Goal: Transaction & Acquisition: Purchase product/service

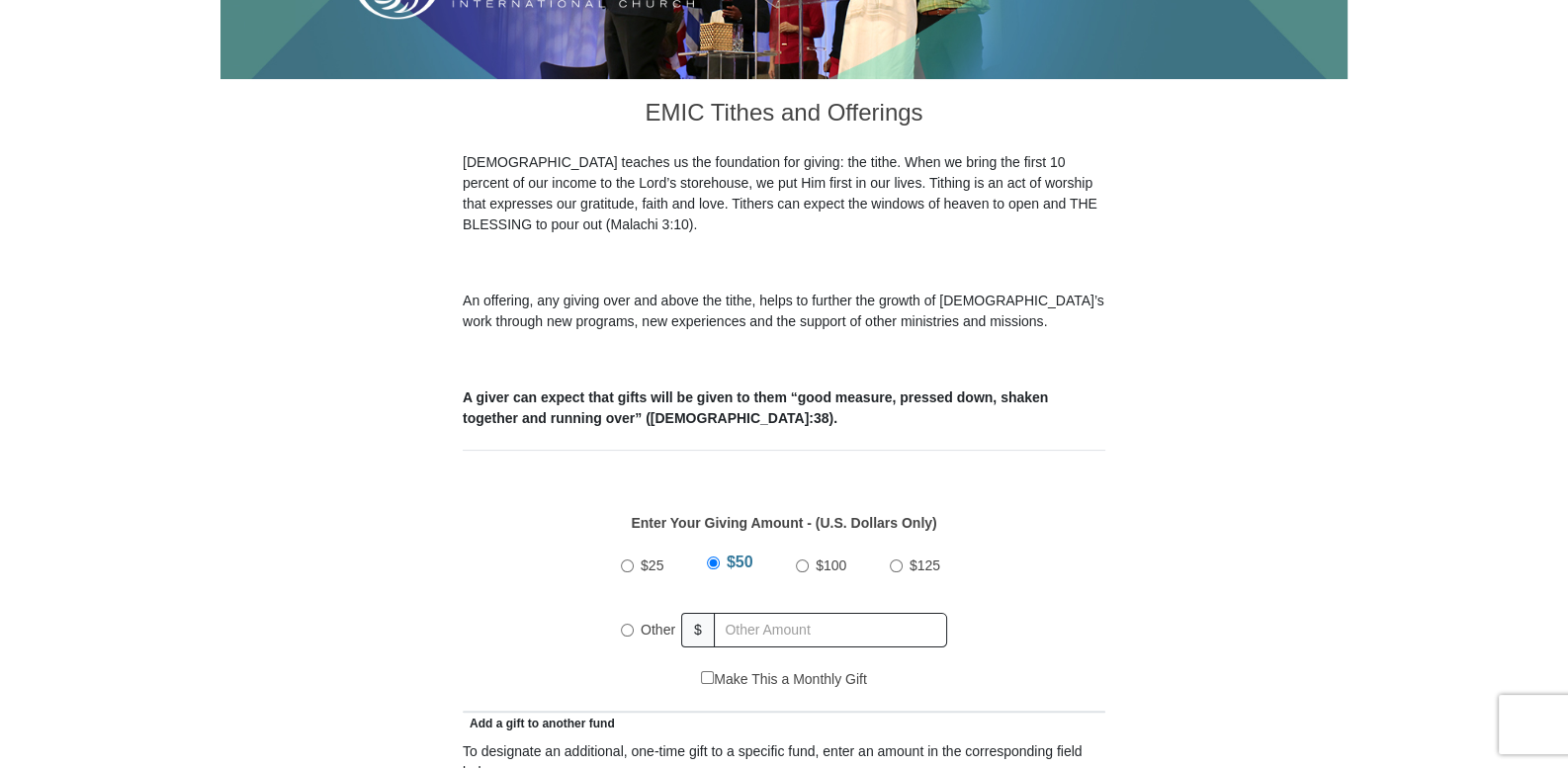
scroll to position [576, 0]
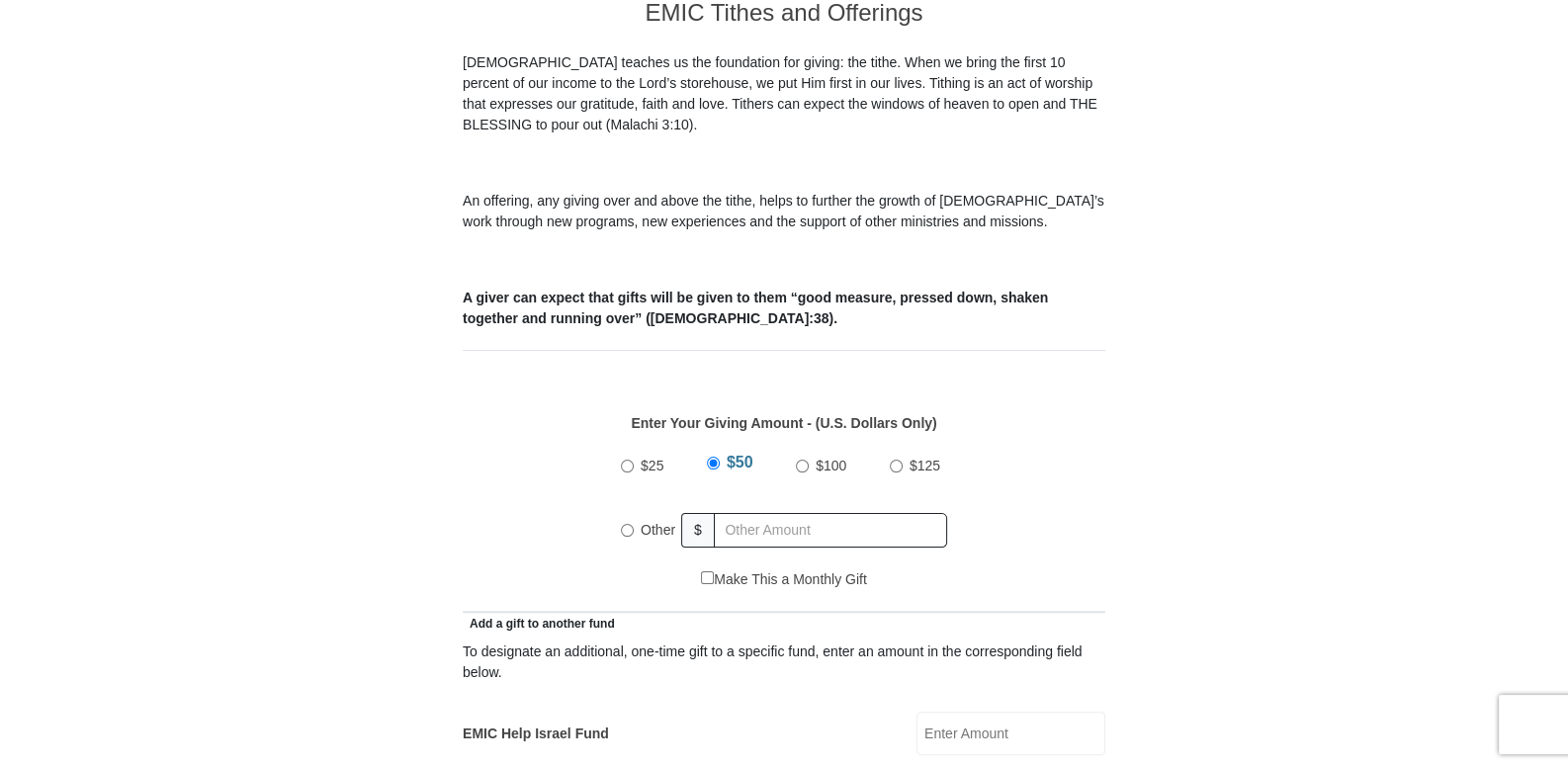
click at [629, 460] on input "$25" at bounding box center [627, 466] width 13 height 13
radio input "true"
click at [626, 524] on input "Other" at bounding box center [627, 530] width 13 height 13
radio input "true"
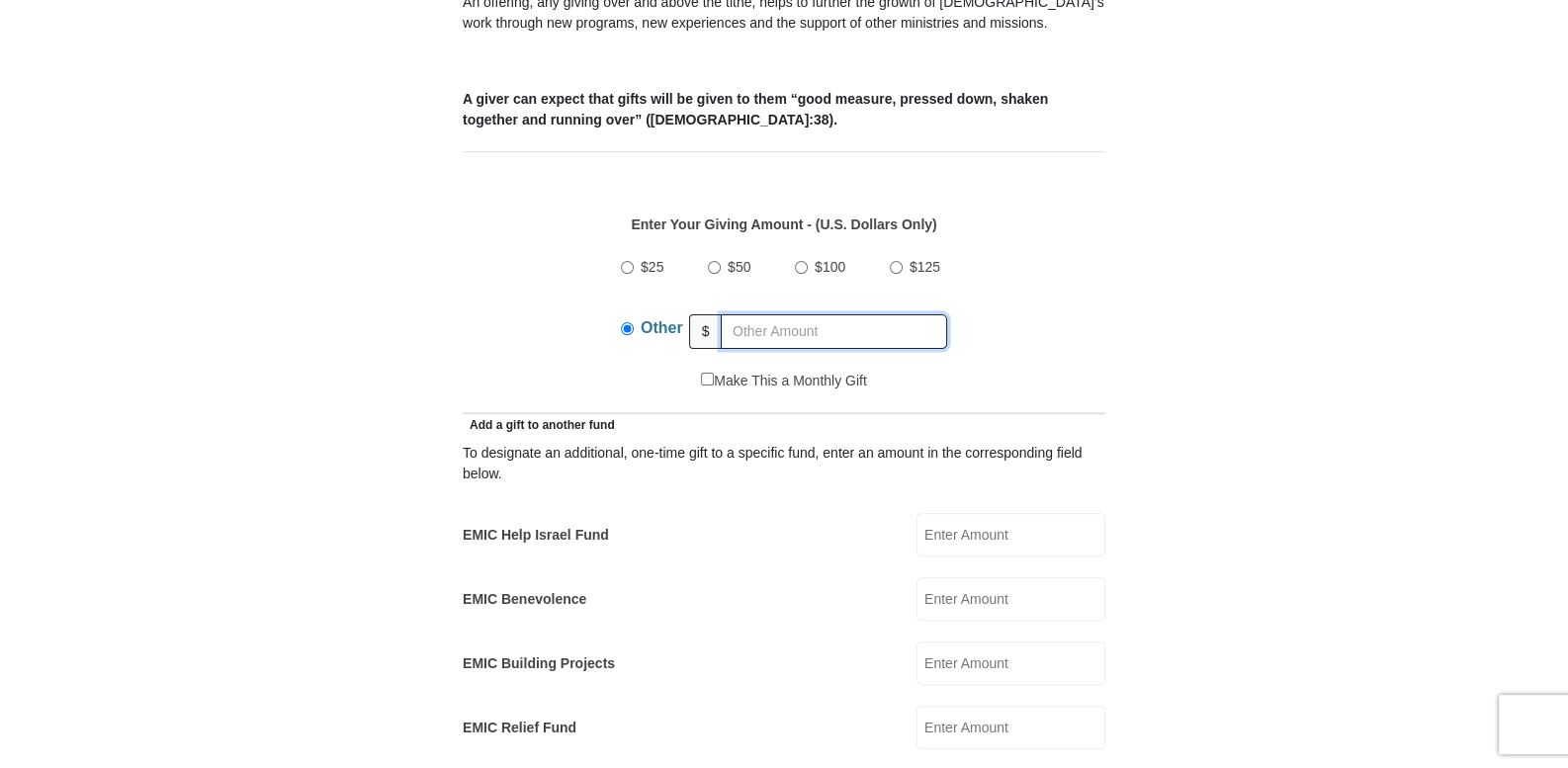
scroll to position [824, 0]
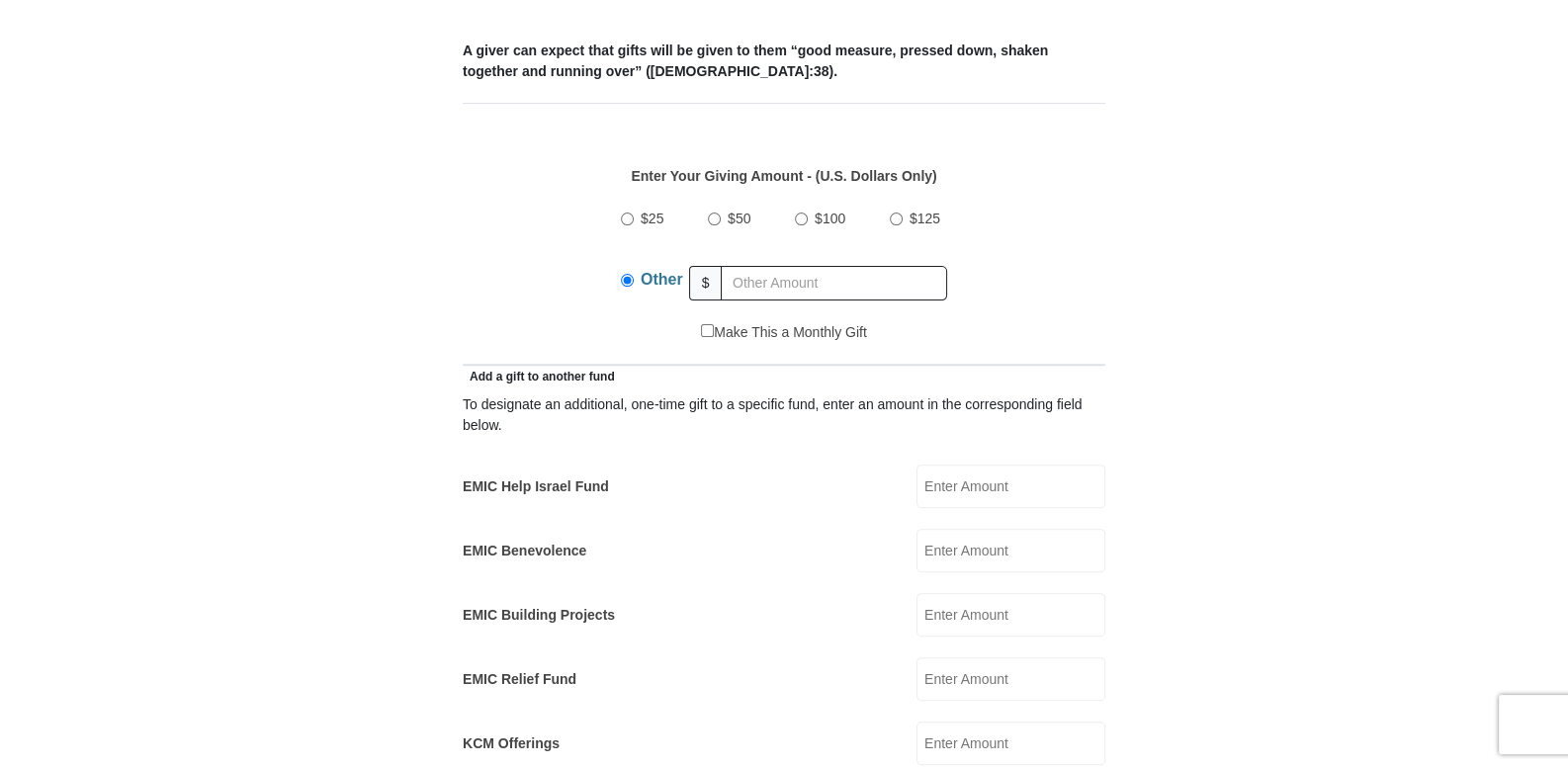
click at [934, 658] on input "EMIC Relief Fund" at bounding box center [1011, 679] width 189 height 44
type input "25.00"
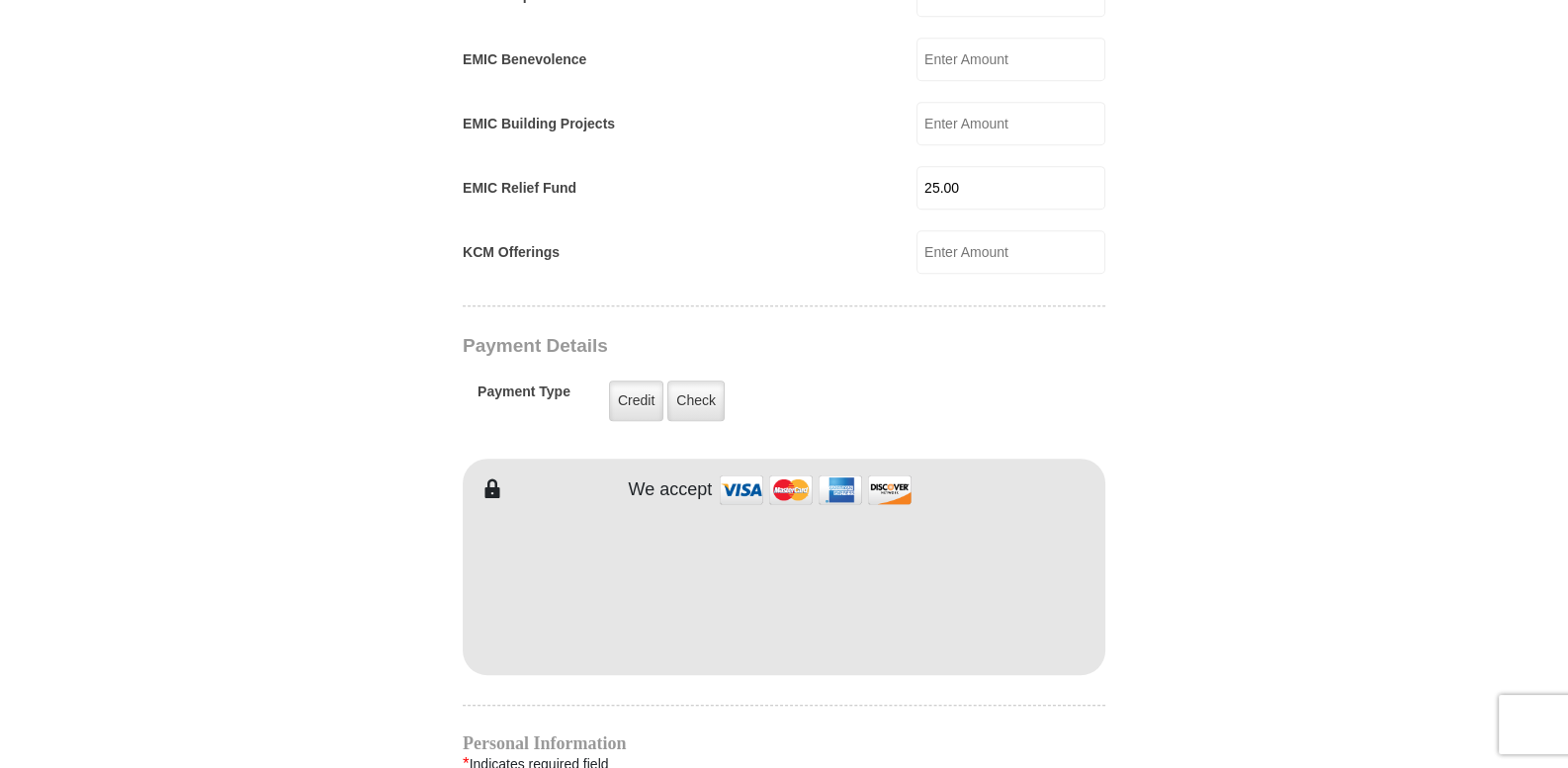
scroll to position [1318, 0]
click at [632, 378] on label "Credit" at bounding box center [636, 398] width 55 height 41
click at [0, 0] on input "Credit" at bounding box center [0, 0] width 0 height 0
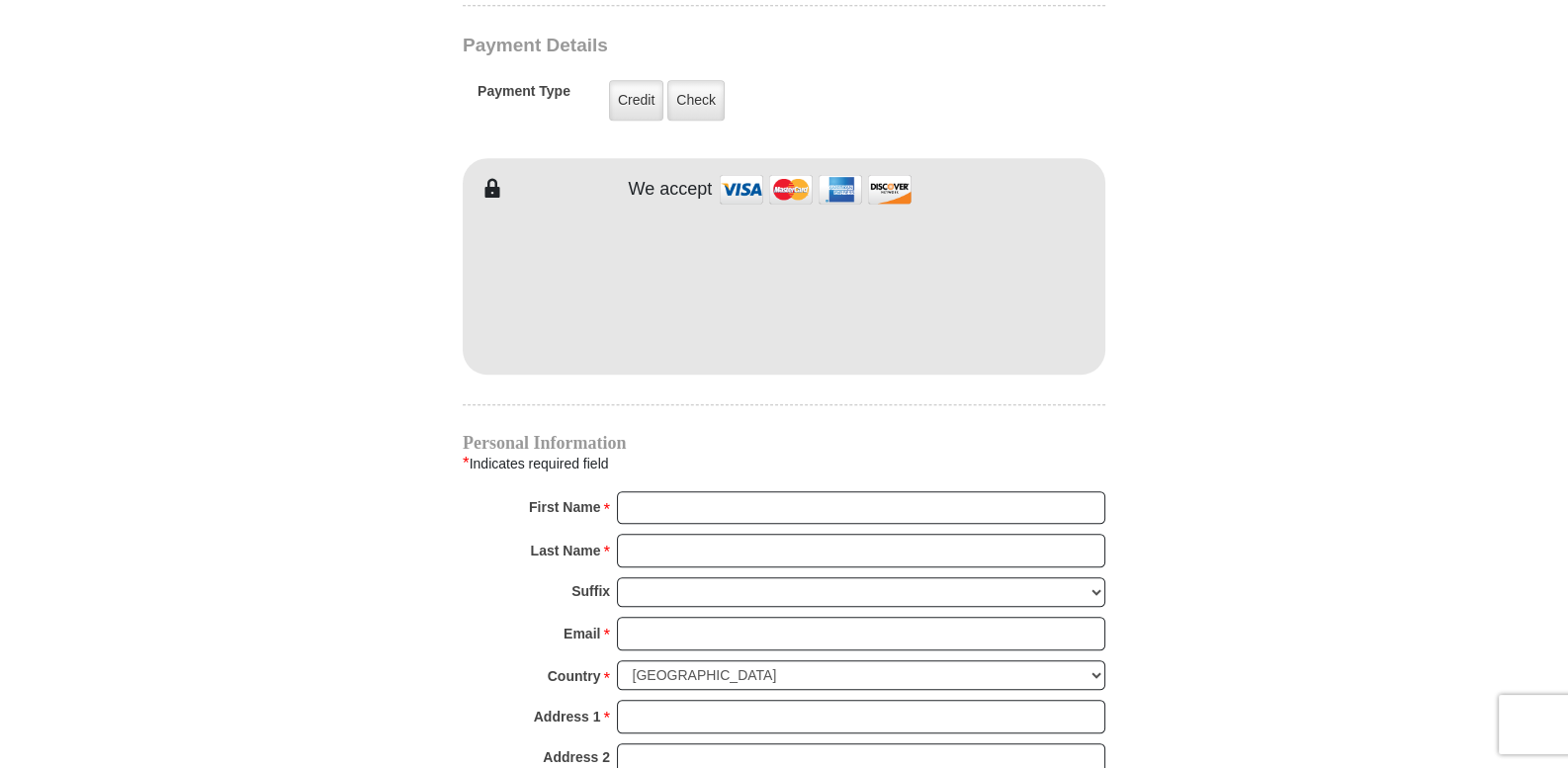
scroll to position [1647, 0]
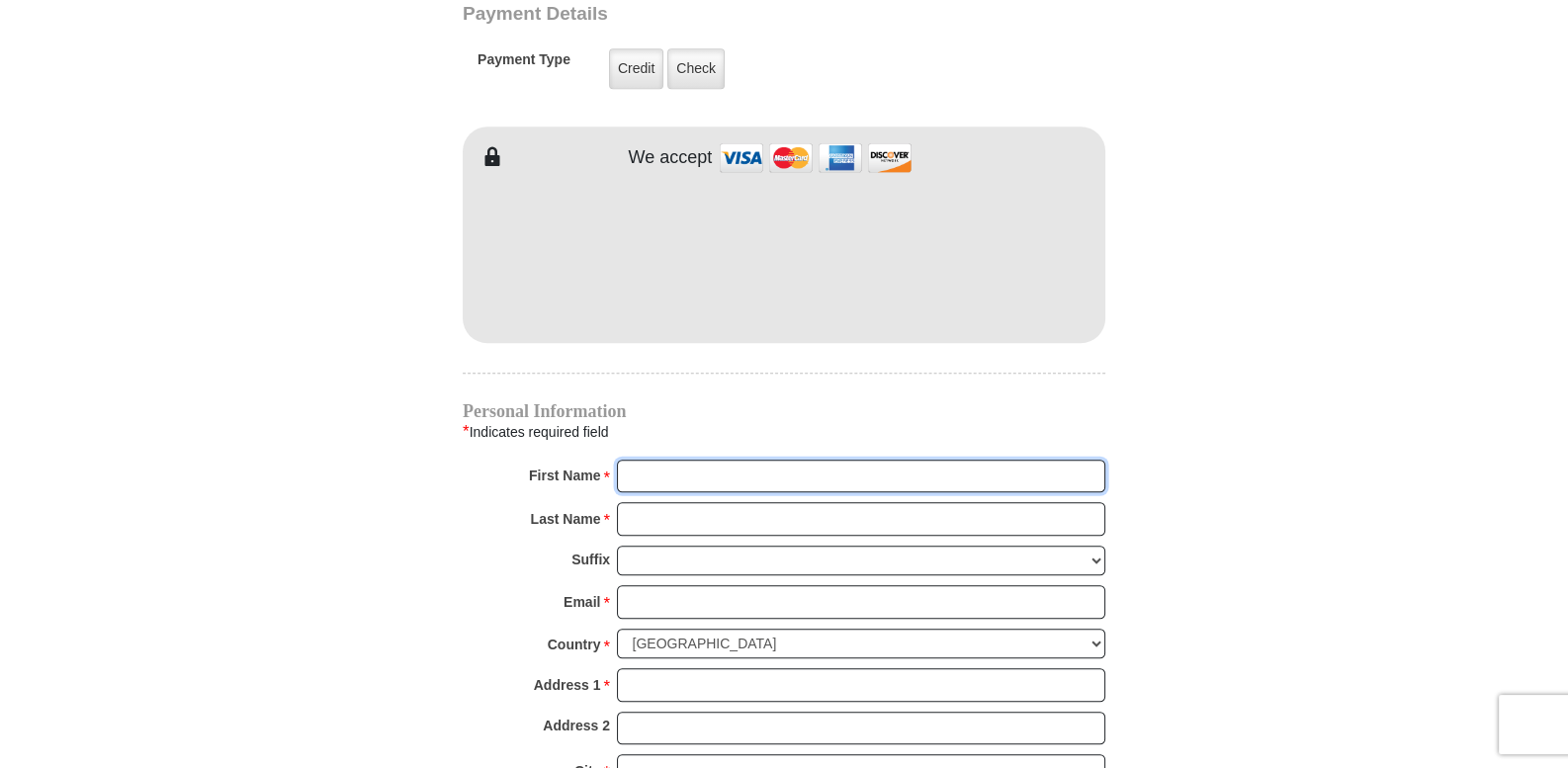
click at [643, 460] on input "First Name *" at bounding box center [861, 477] width 489 height 34
type input "Emily"
type input "Bird"
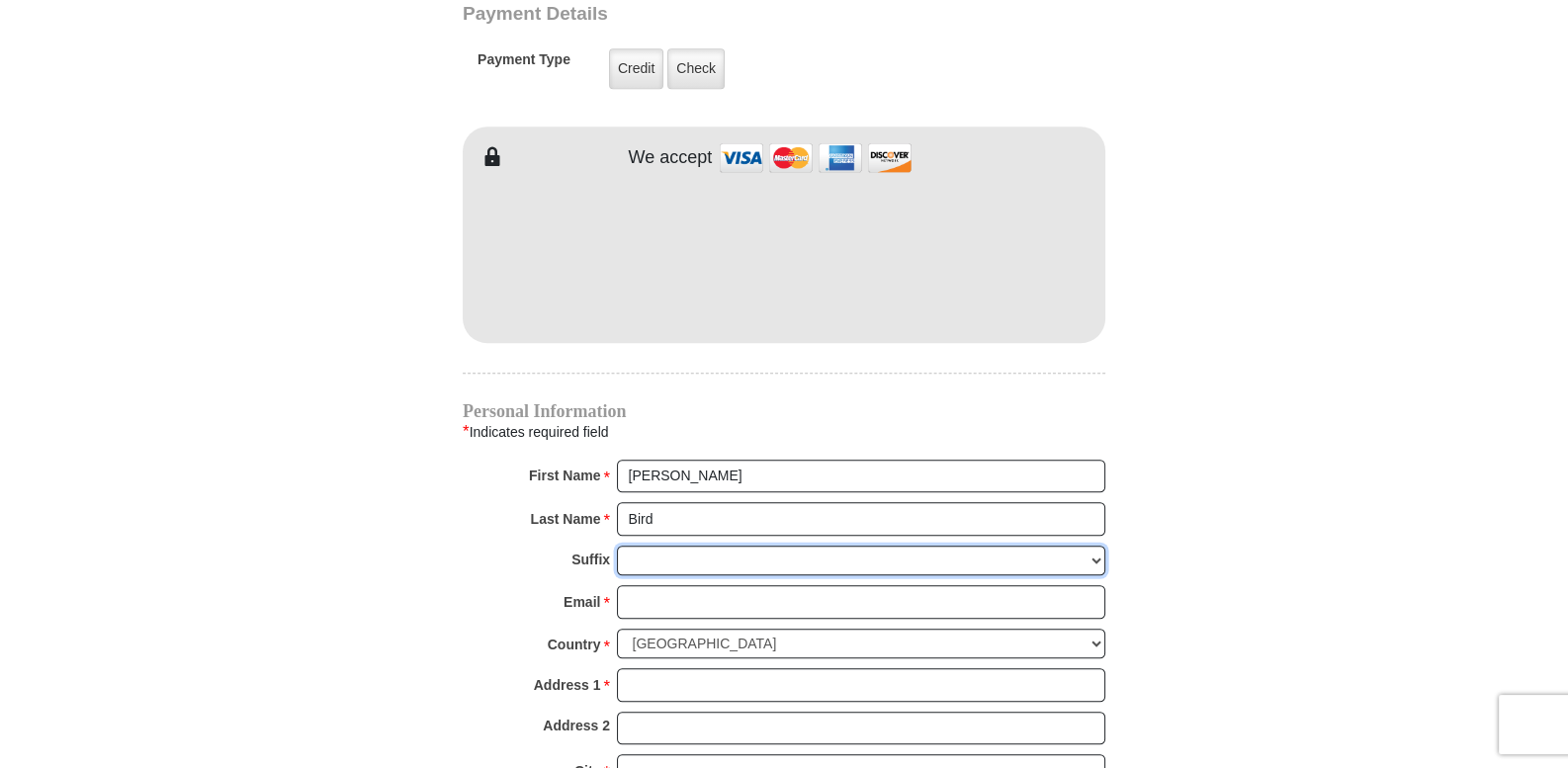
type input "bird2icn@gmail.com"
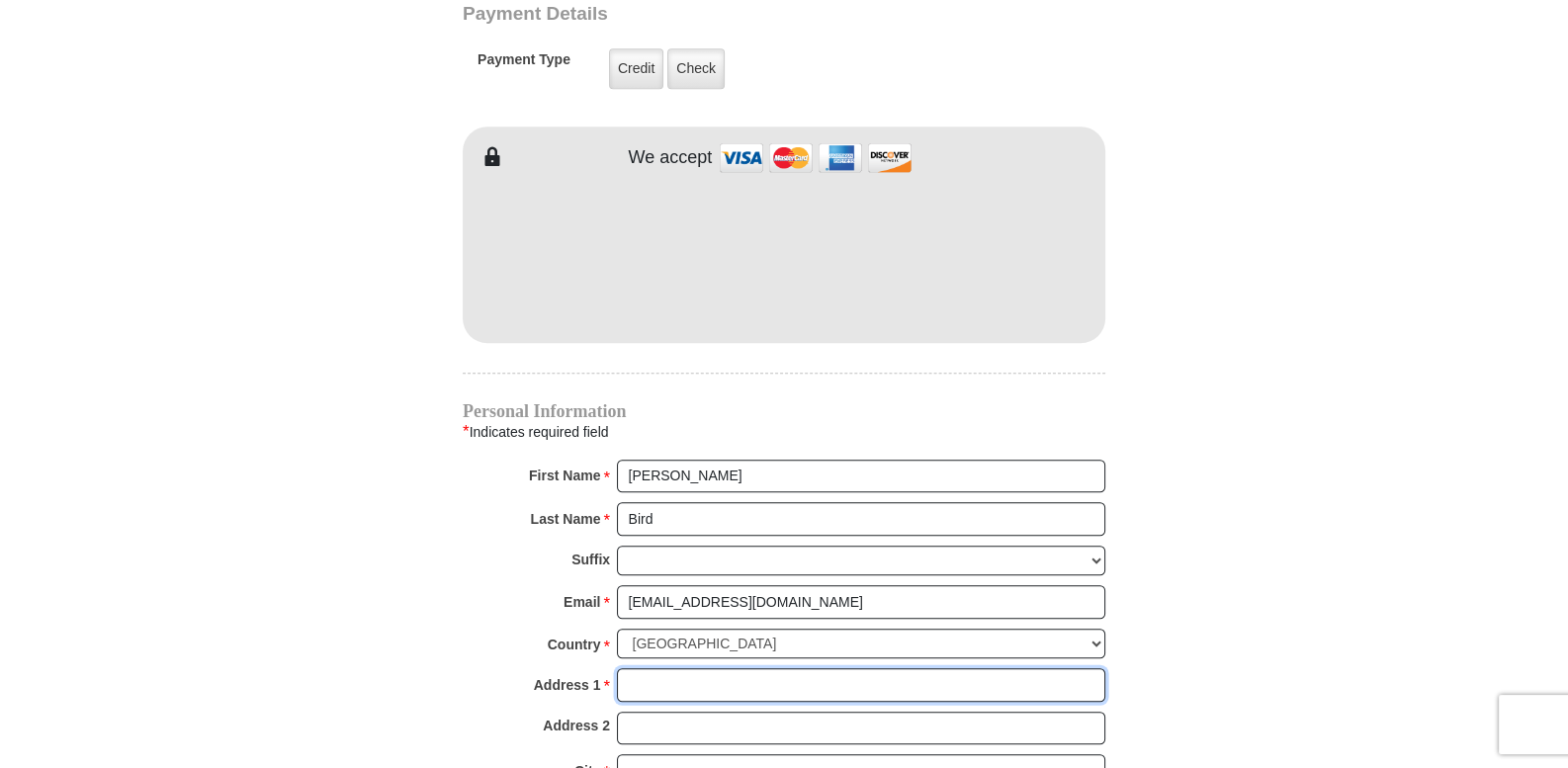
type input "735 West Plaza Drive"
type input "Marshall"
select select "MO"
type input "65340-2444"
type input "5732893446"
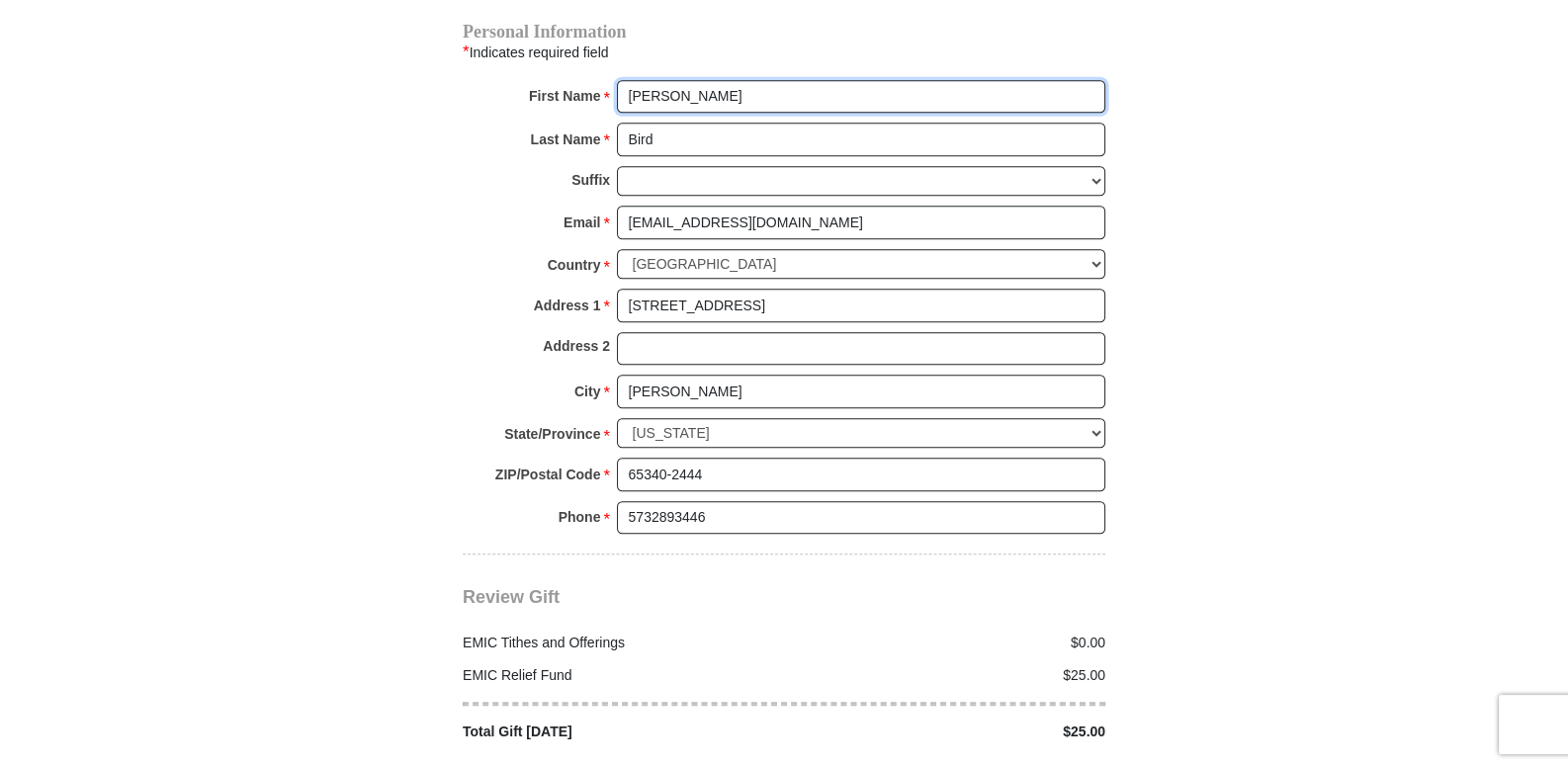
scroll to position [2059, 0]
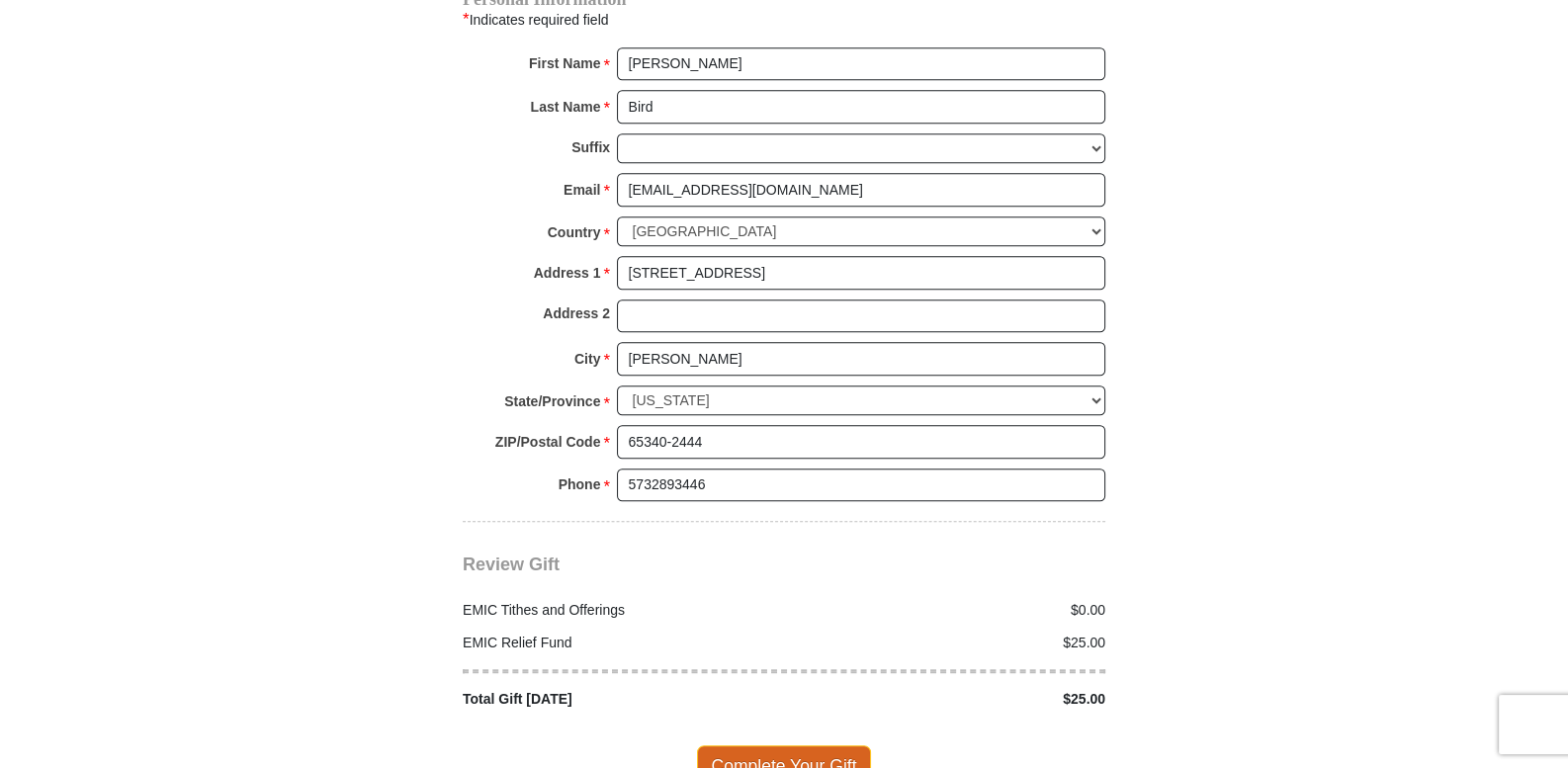
click at [768, 745] on span "Complete Your Gift" at bounding box center [785, 766] width 175 height 42
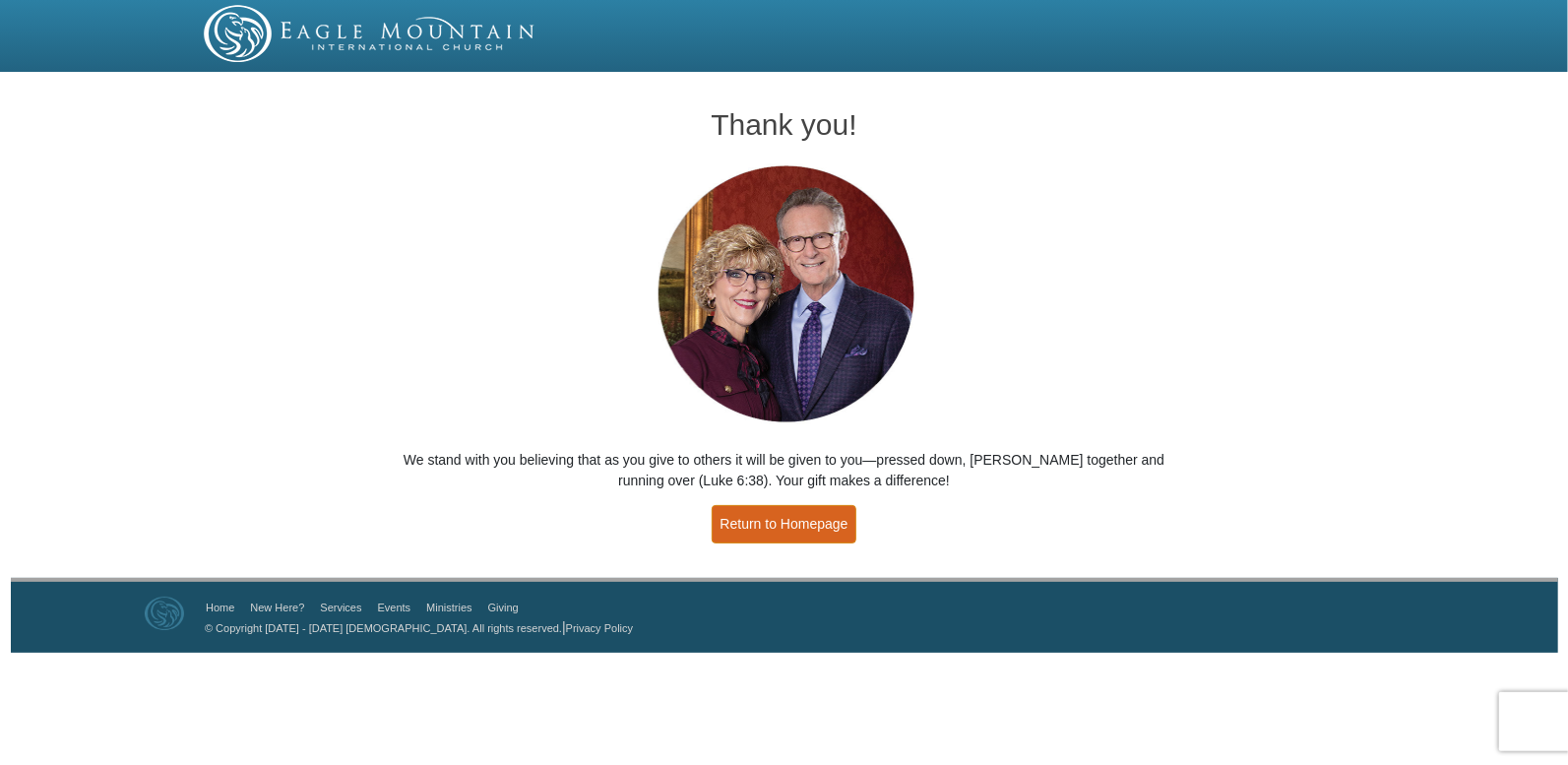
click at [787, 517] on link "Return to Homepage" at bounding box center [784, 524] width 146 height 39
